Goal: Navigation & Orientation: Go to known website

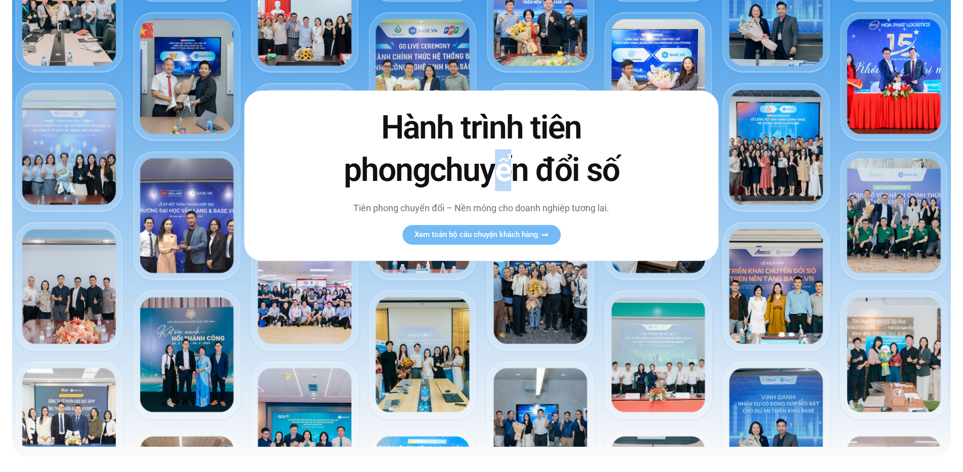
drag, startPoint x: 468, startPoint y: 172, endPoint x: 475, endPoint y: 180, distance: 11.1
click at [454, 172] on span "chuyển đổi số" at bounding box center [525, 170] width 190 height 38
drag, startPoint x: 519, startPoint y: 170, endPoint x: 507, endPoint y: 172, distance: 12.3
click at [500, 172] on span "chuyển đổi số" at bounding box center [525, 170] width 190 height 38
drag, startPoint x: 583, startPoint y: 169, endPoint x: 370, endPoint y: 200, distance: 214.5
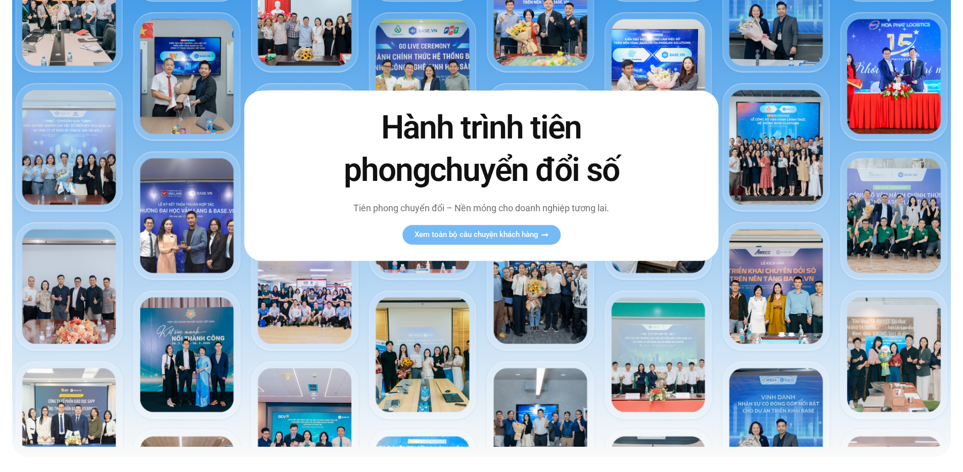
click at [370, 200] on div "Hành trình tiên phong chuyển đổi số Tiên phong chuyển đổi – Nền móng cho doanh …" at bounding box center [481, 176] width 474 height 170
drag, startPoint x: 508, startPoint y: 189, endPoint x: 481, endPoint y: 194, distance: 27.8
click at [507, 190] on h2 "Hành trình tiên phong chuyển đổi số" at bounding box center [481, 149] width 318 height 84
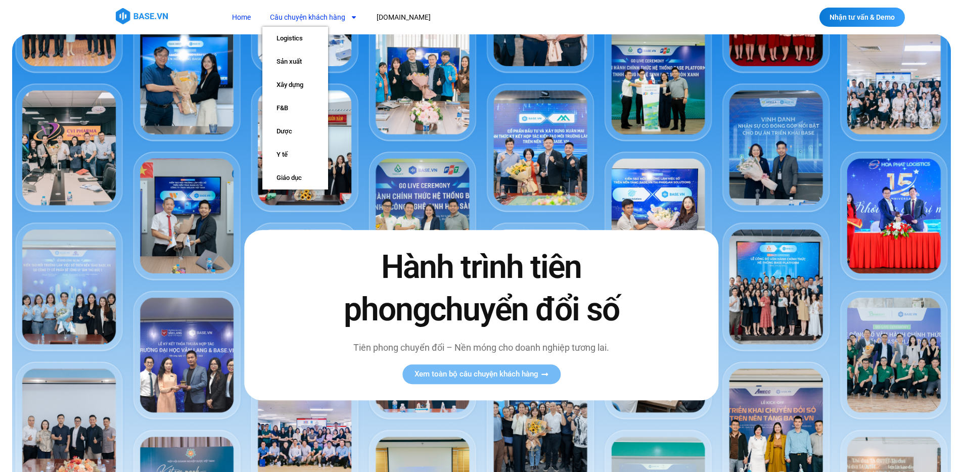
click at [142, 16] on img at bounding box center [142, 16] width 52 height 16
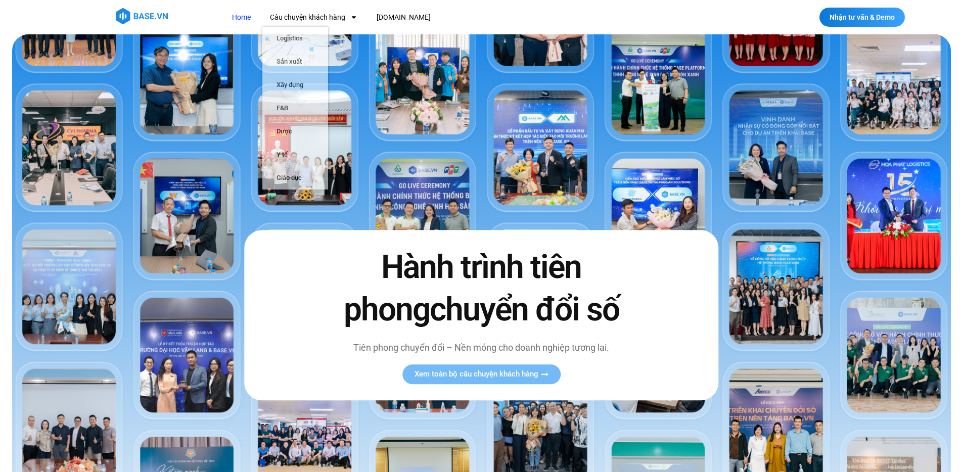
click at [217, 21] on div "Home Câu chuyện khách hàng Logistics Sản xuất Xây dựng F&B Dược Y tế Giáo dục B…" at bounding box center [430, 17] width 490 height 19
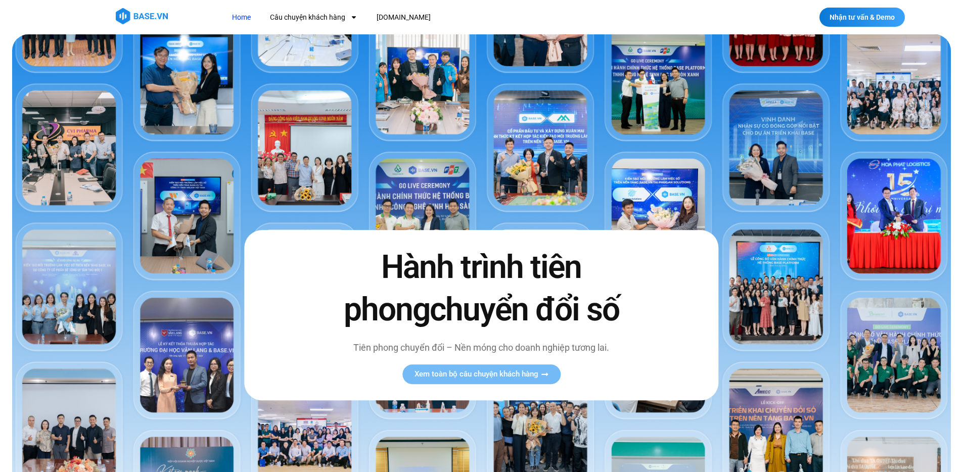
click at [238, 15] on link "Home" at bounding box center [241, 17] width 34 height 19
